Goal: Information Seeking & Learning: Check status

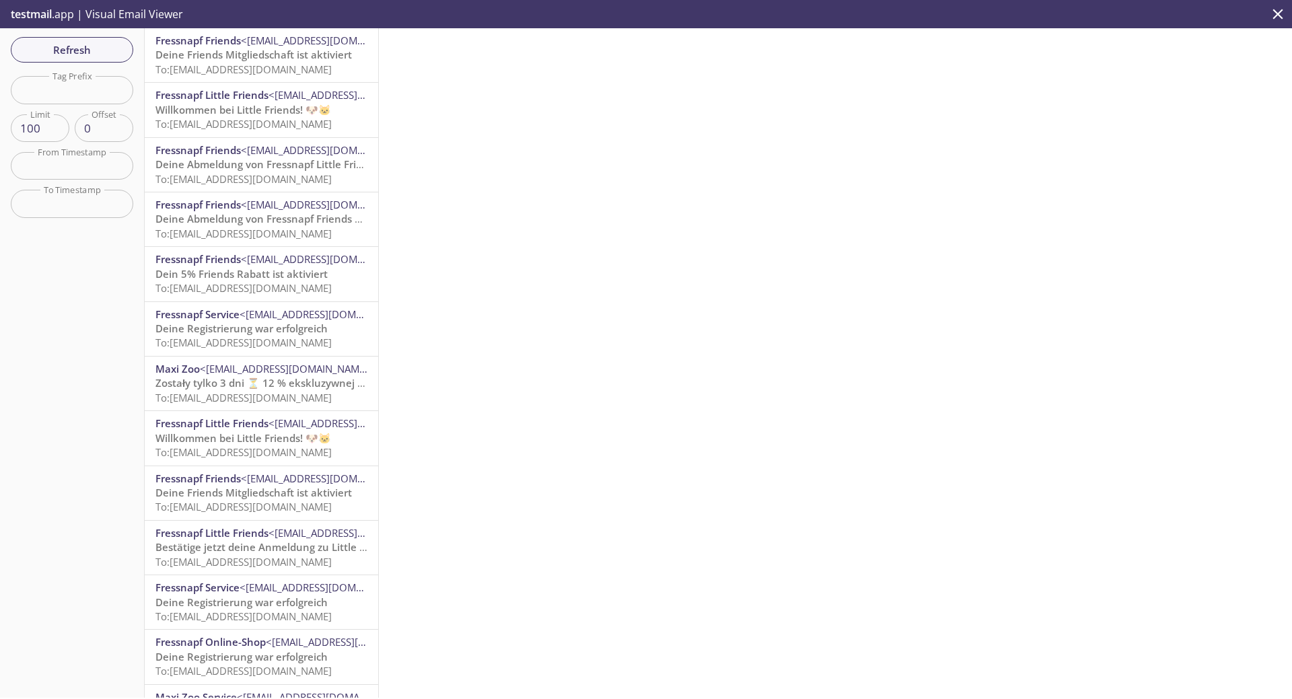
click at [209, 63] on span "To: [EMAIL_ADDRESS][DOMAIN_NAME]" at bounding box center [243, 69] width 176 height 13
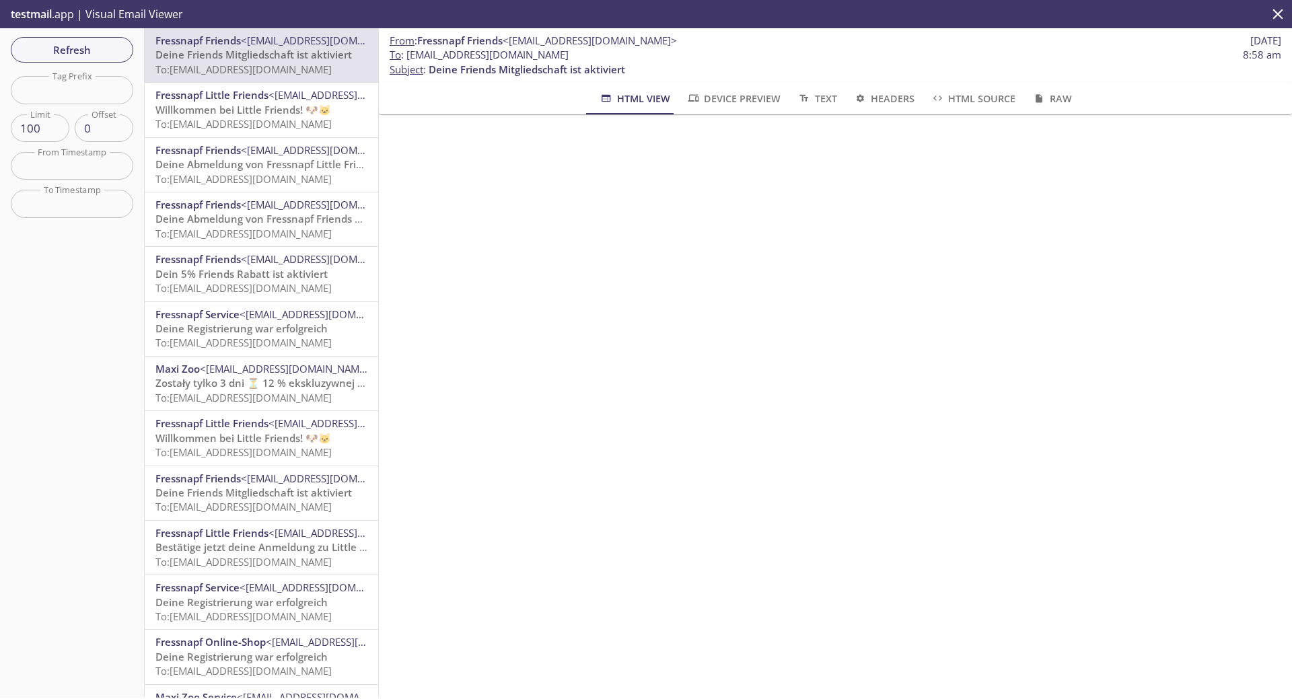
scroll to position [3, 0]
click at [250, 123] on span "To: [EMAIL_ADDRESS][DOMAIN_NAME]" at bounding box center [243, 123] width 176 height 13
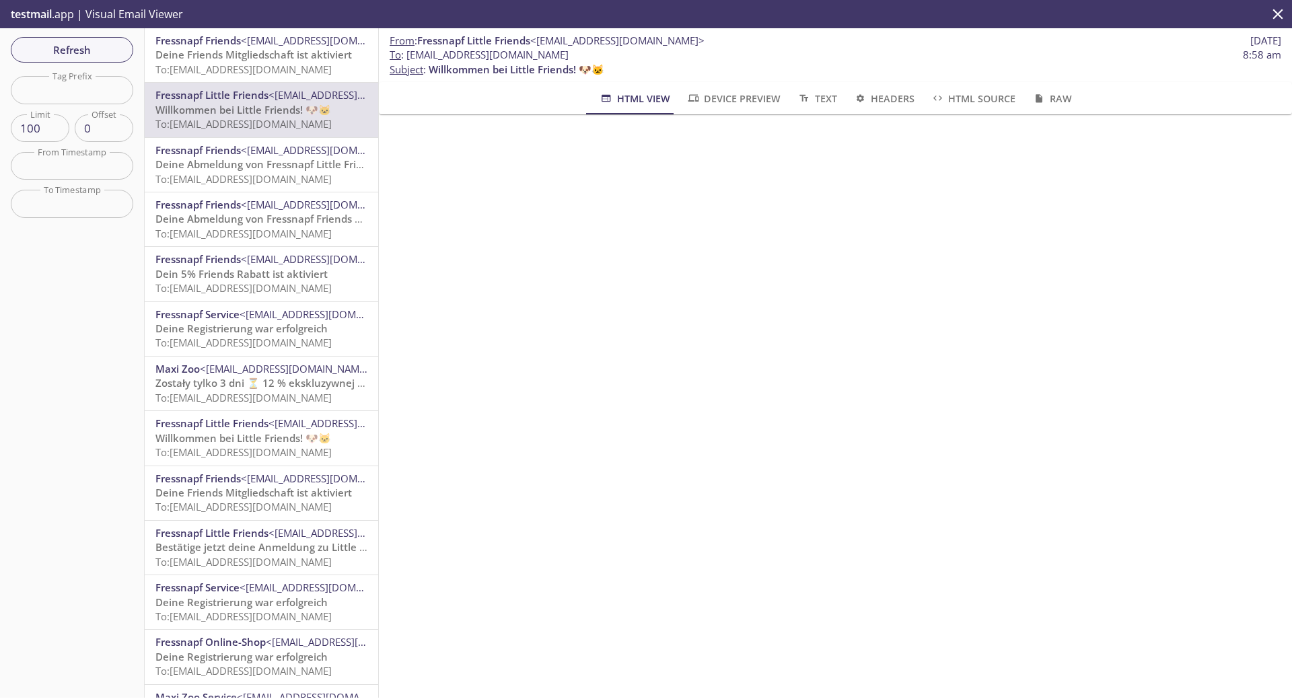
click at [248, 77] on p "Deine Friends Mitgliedschaft ist aktiviert To: [EMAIL_ADDRESS][DOMAIN_NAME]" at bounding box center [261, 62] width 212 height 29
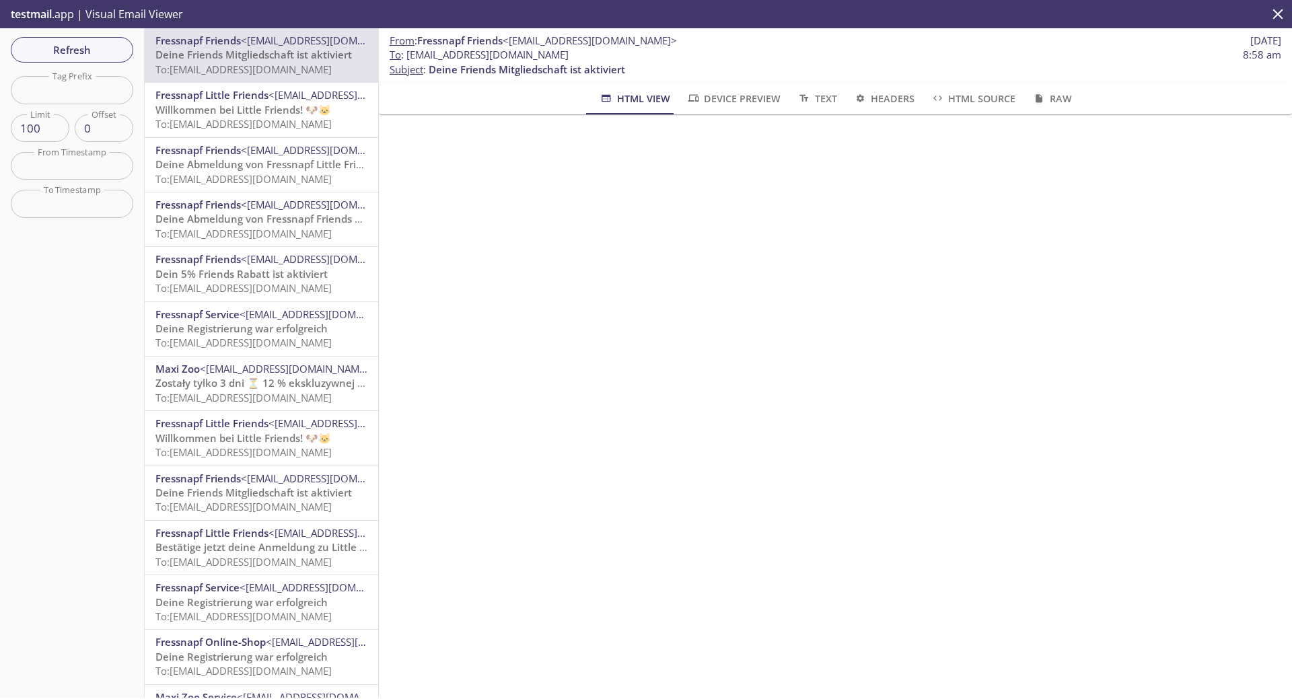
scroll to position [706, 0]
click at [255, 103] on span "Willkommen bei Little Friends! 🐶🐱" at bounding box center [243, 109] width 176 height 13
